Goal: Task Accomplishment & Management: Use online tool/utility

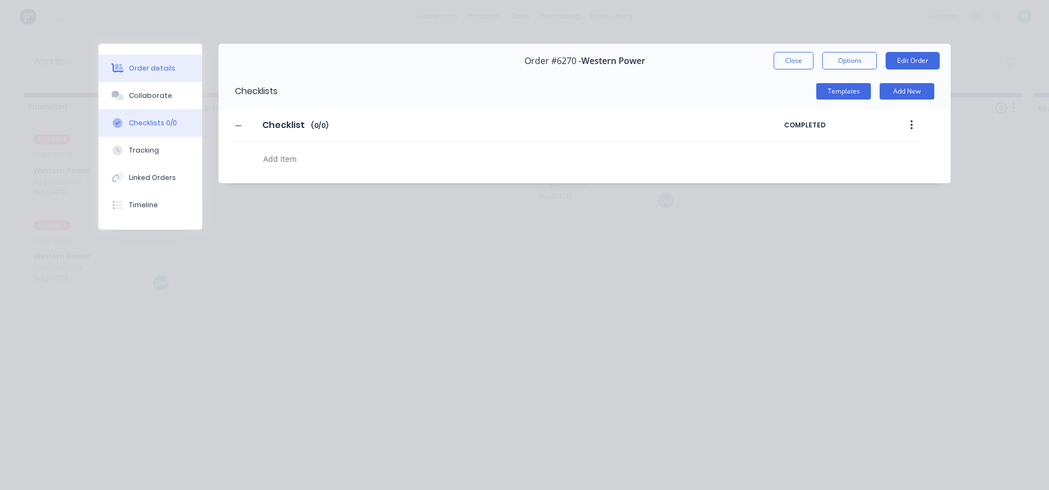
click at [171, 67] on button "Order details" at bounding box center [150, 68] width 104 height 27
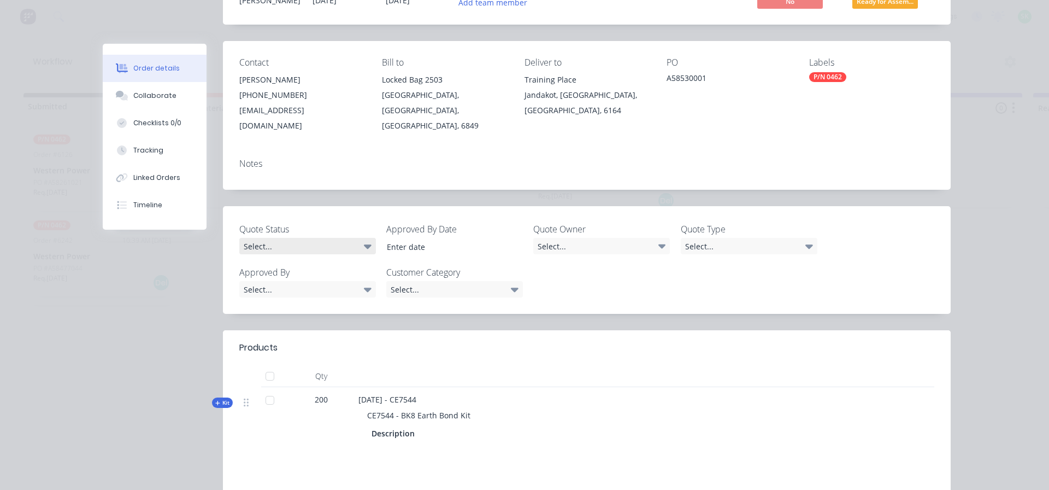
scroll to position [55, 0]
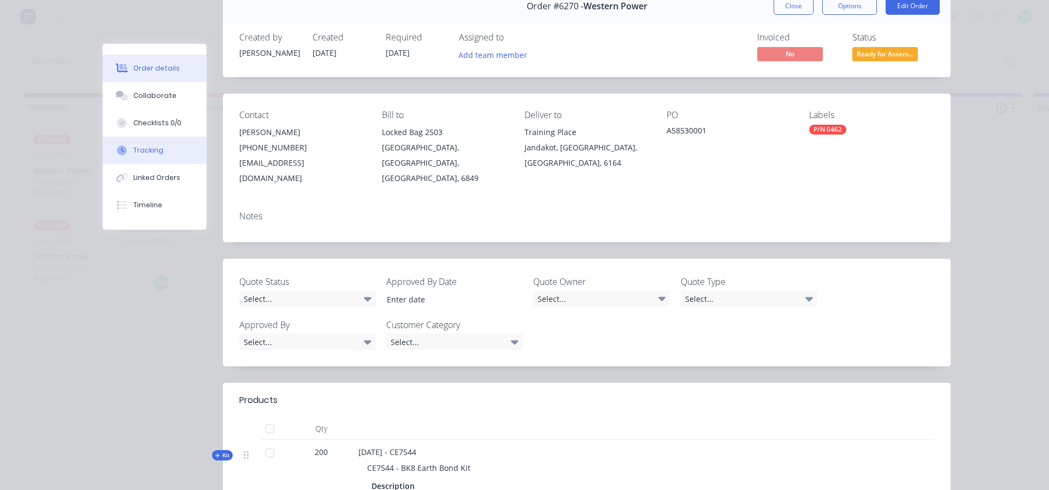
click at [143, 146] on div "Tracking" at bounding box center [148, 150] width 30 height 10
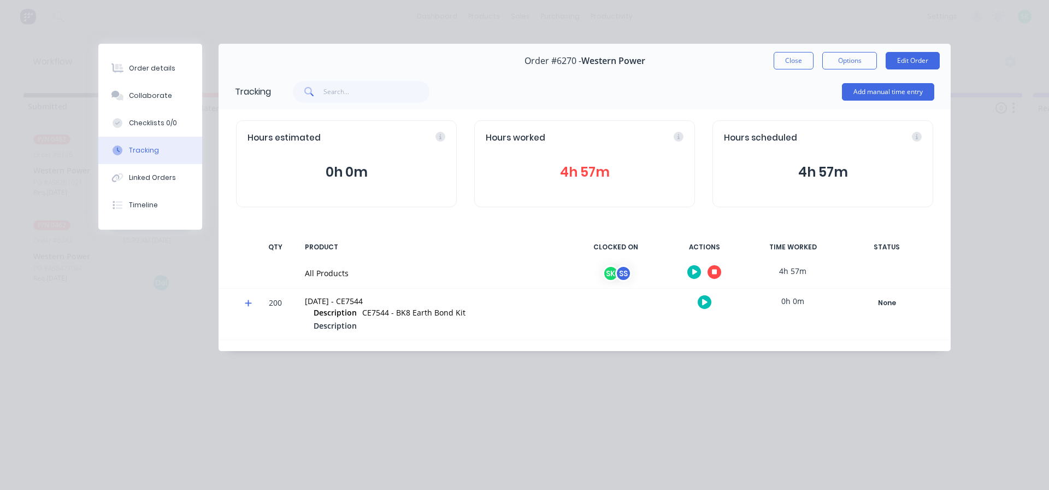
click at [713, 274] on icon "button" at bounding box center [714, 271] width 5 height 5
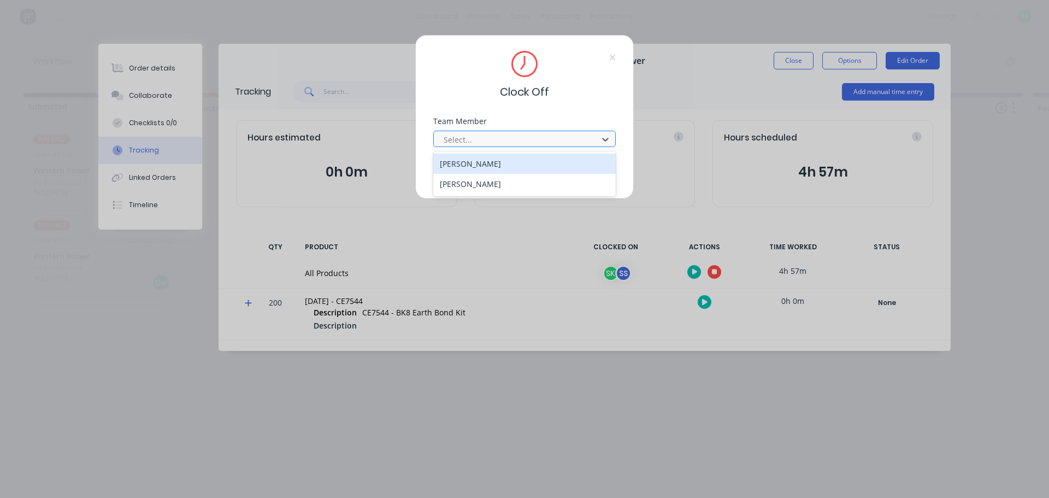
click at [546, 138] on div at bounding box center [518, 140] width 150 height 14
click at [477, 165] on div "[PERSON_NAME]" at bounding box center [524, 164] width 183 height 20
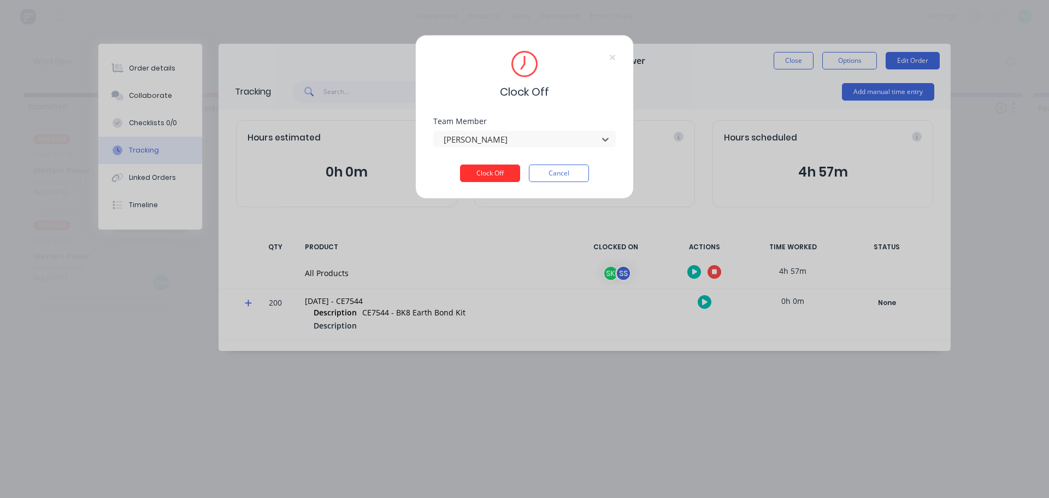
click at [479, 177] on button "Clock Off" at bounding box center [490, 173] width 60 height 17
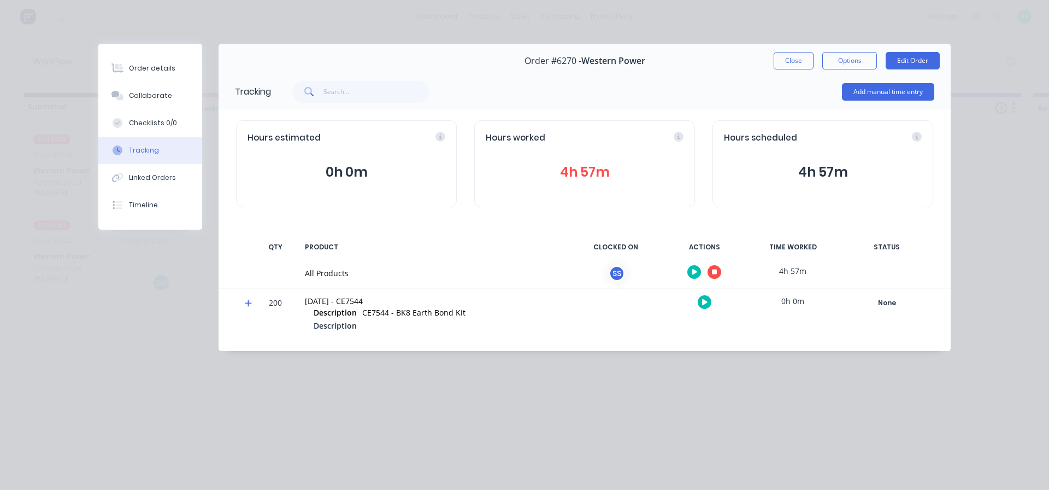
click at [719, 270] on button "button" at bounding box center [715, 272] width 14 height 14
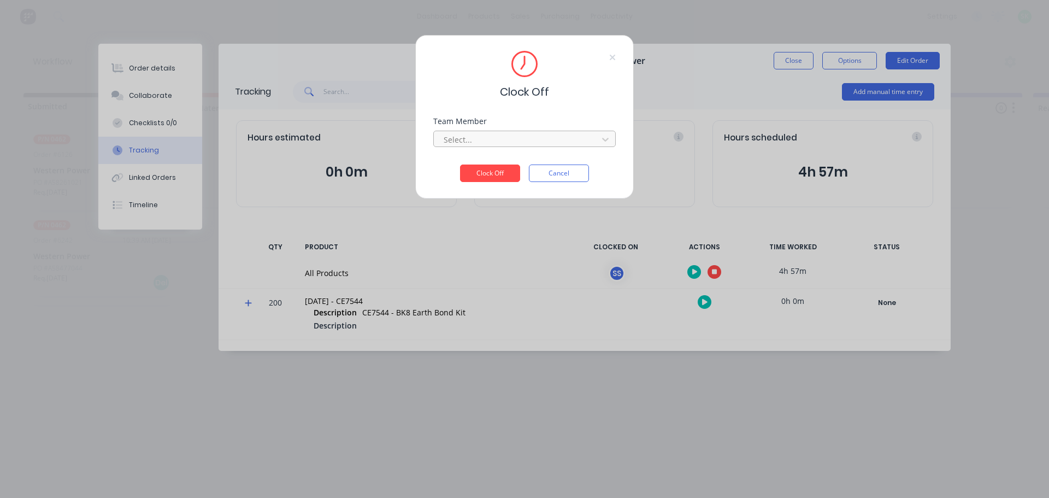
click at [562, 137] on div at bounding box center [518, 140] width 150 height 14
click at [494, 161] on div "[PERSON_NAME]" at bounding box center [524, 164] width 183 height 20
click at [495, 173] on button "Clock Off" at bounding box center [490, 173] width 60 height 17
